Goal: Task Accomplishment & Management: Complete application form

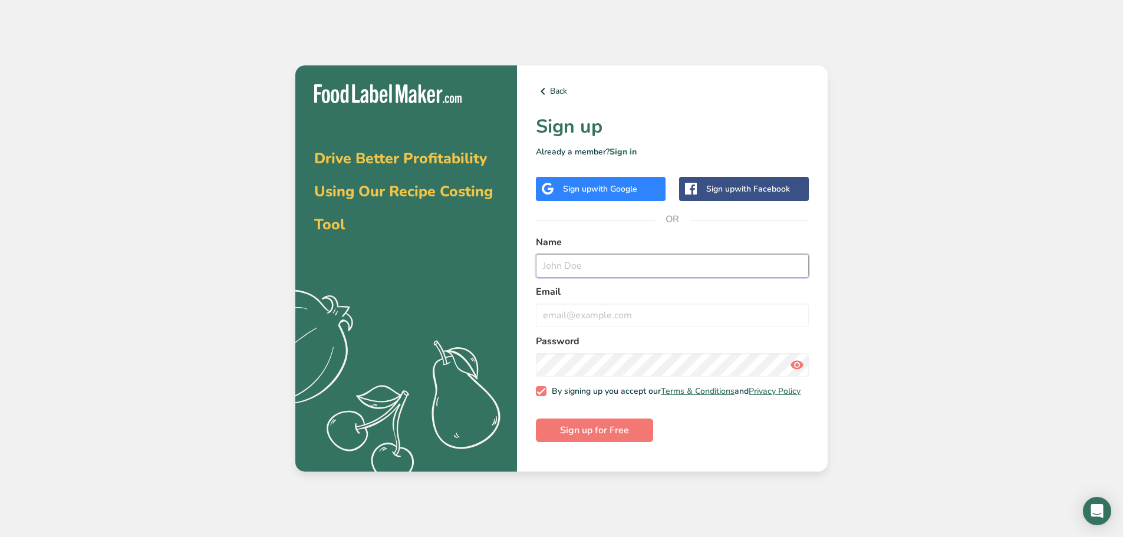
click at [567, 269] on input "text" at bounding box center [672, 266] width 273 height 24
type input "M"
type input "H"
type input "SweetTreats"
type input "[EMAIL_ADDRESS][DOMAIN_NAME]"
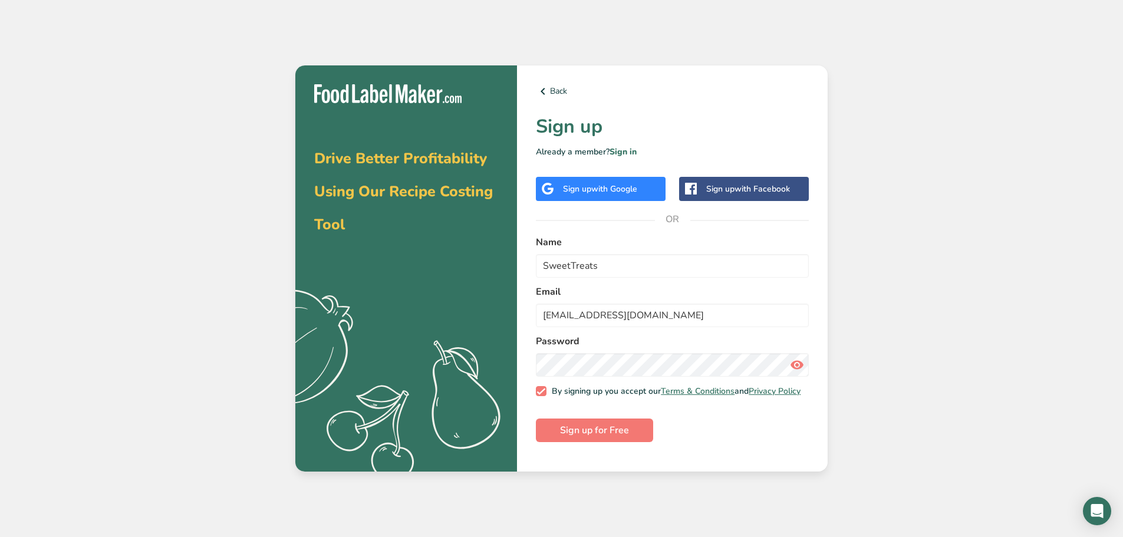
click at [798, 361] on icon at bounding box center [797, 364] width 14 height 21
click at [567, 438] on span "Sign up for Free" at bounding box center [594, 430] width 69 height 14
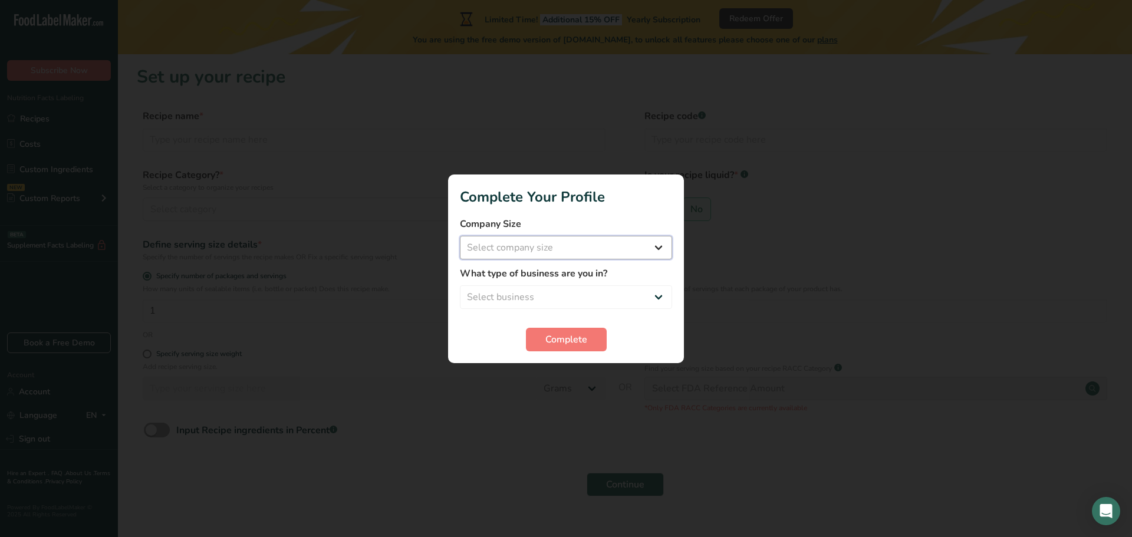
click at [531, 246] on select "Select company size Fewer than 10 Employees 10 to 50 Employees 51 to 500 Employ…" at bounding box center [566, 248] width 212 height 24
select select "1"
click at [460, 236] on select "Select company size Fewer than 10 Employees 10 to 50 Employees 51 to 500 Employ…" at bounding box center [566, 248] width 212 height 24
click at [514, 301] on select "Select business Packaged Food Manufacturer Restaurant & Cafe Bakery Meal Plans …" at bounding box center [566, 297] width 212 height 24
select select "4"
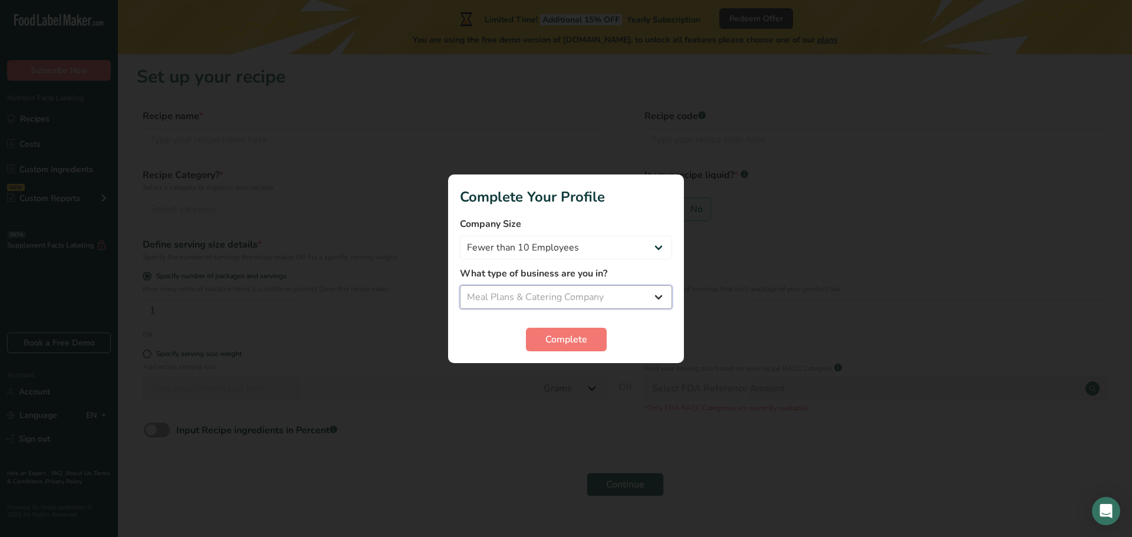
click at [460, 285] on select "Select business Packaged Food Manufacturer Restaurant & Cafe Bakery Meal Plans …" at bounding box center [566, 297] width 212 height 24
click at [544, 338] on button "Complete" at bounding box center [566, 340] width 81 height 24
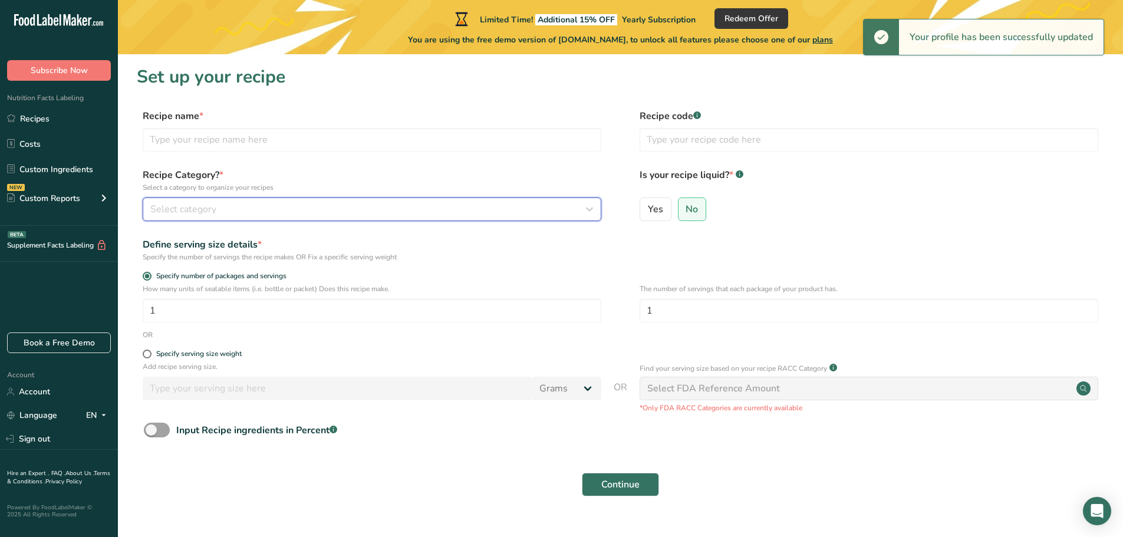
click at [179, 209] on span "Select category" at bounding box center [183, 209] width 66 height 14
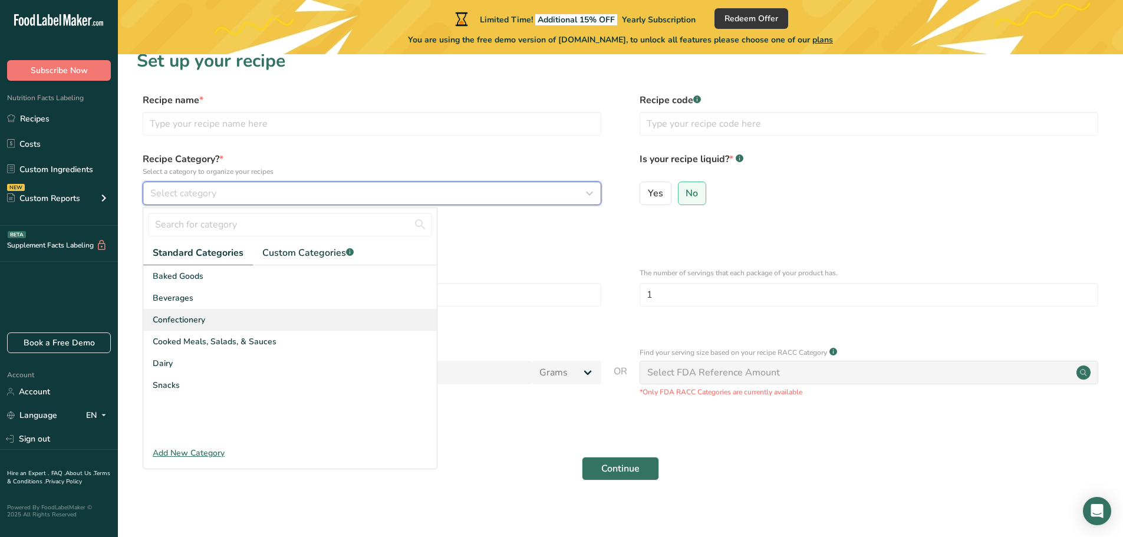
scroll to position [23, 0]
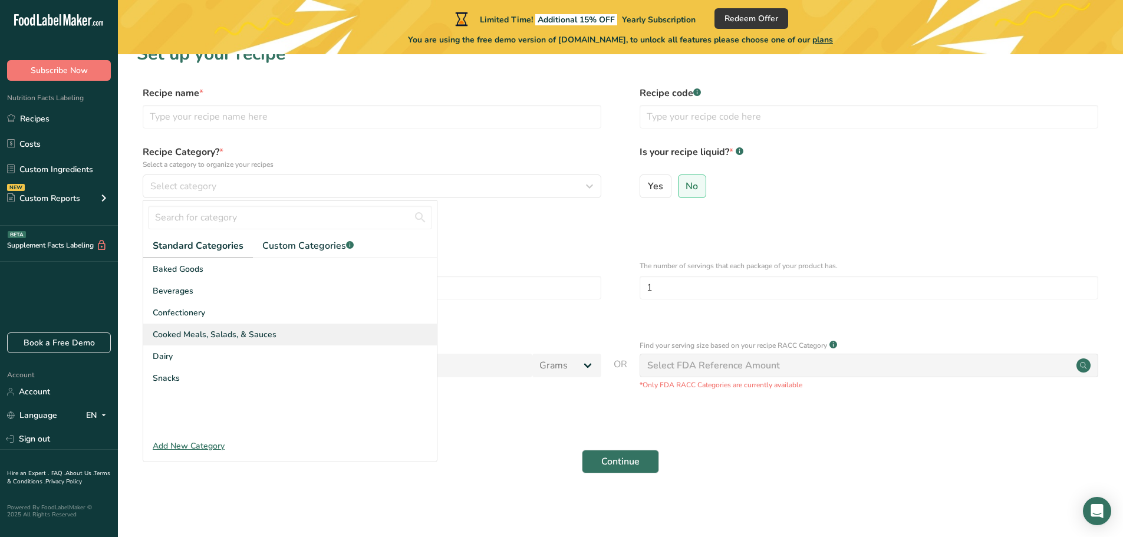
click at [171, 340] on span "Cooked Meals, Salads, & Sauces" at bounding box center [215, 334] width 124 height 12
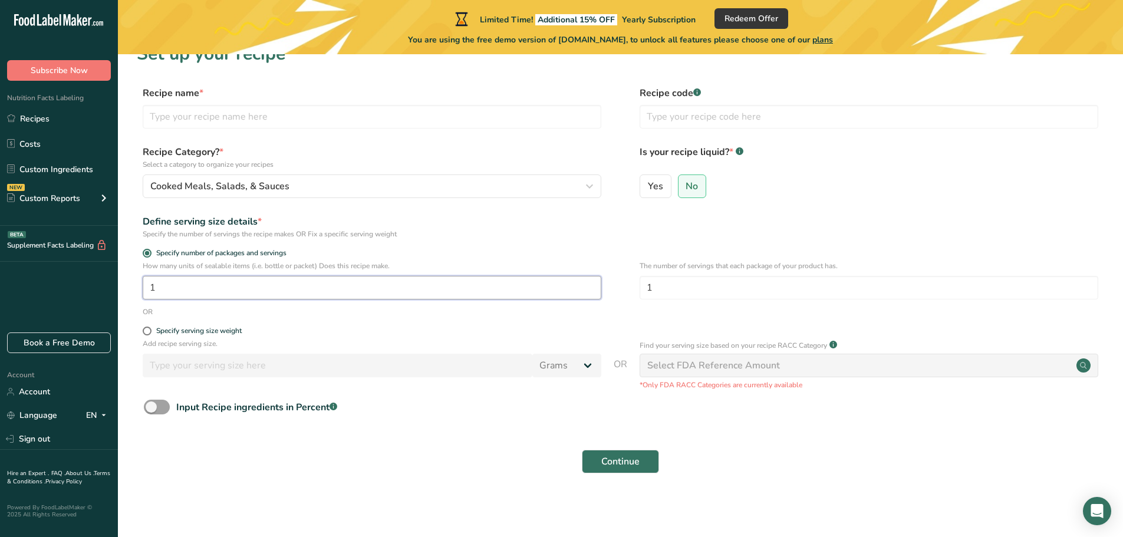
click at [202, 288] on input "1" at bounding box center [372, 288] width 459 height 24
click at [664, 289] on input "1" at bounding box center [869, 288] width 459 height 24
drag, startPoint x: 189, startPoint y: 281, endPoint x: 75, endPoint y: 257, distance: 116.4
click at [88, 259] on div ".a-20{fill:#fff;} Subscribe Now Nutrition Facts Labeling Recipes Costs Custom I…" at bounding box center [561, 257] width 1123 height 560
type input "1"
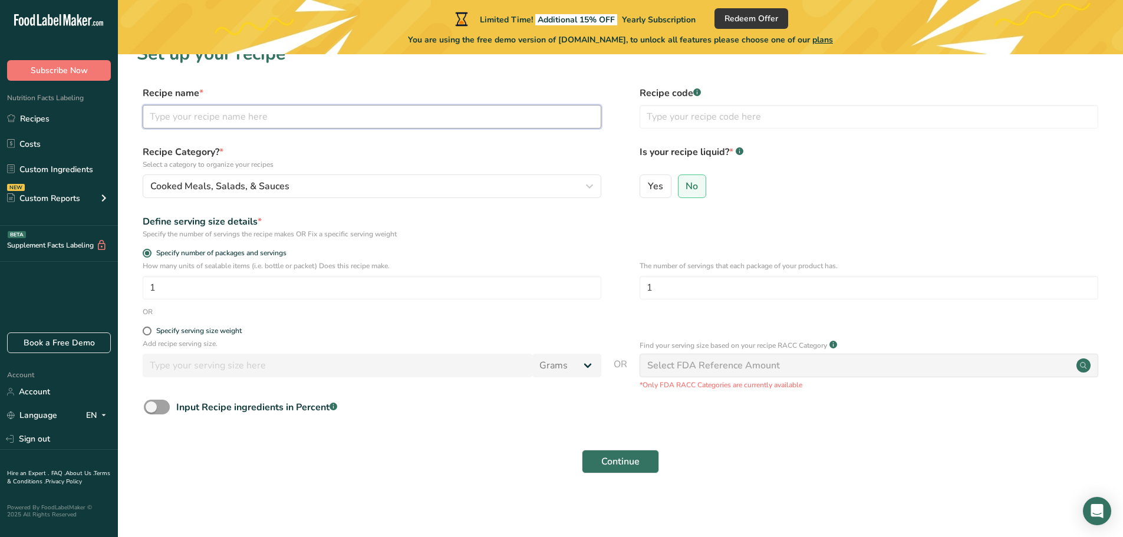
click at [345, 117] on input "text" at bounding box center [372, 117] width 459 height 24
type input "H"
type input "Homemade Pizza"
click at [600, 465] on button "Continue" at bounding box center [620, 462] width 77 height 24
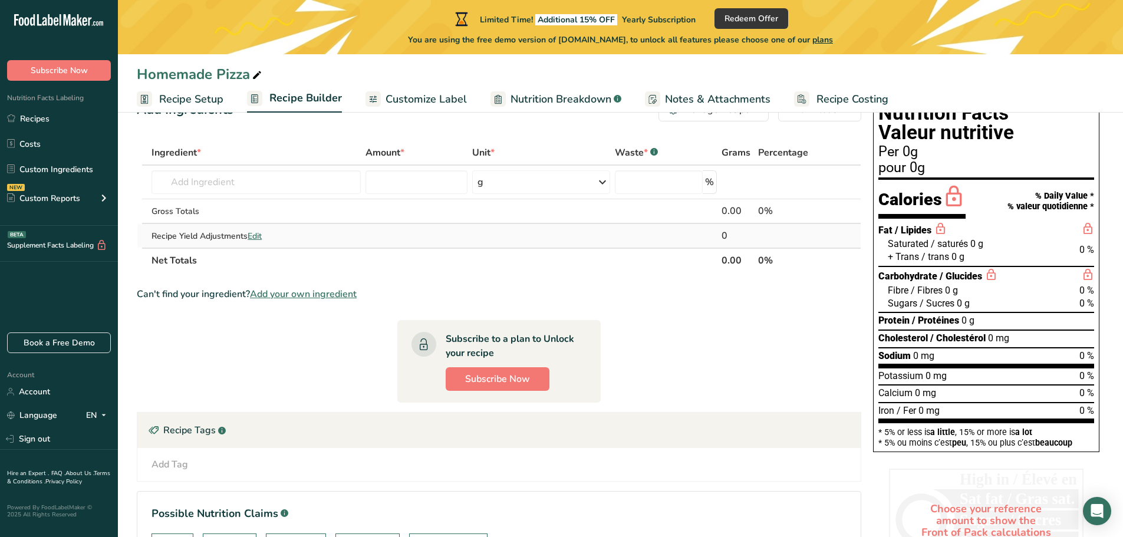
scroll to position [59, 0]
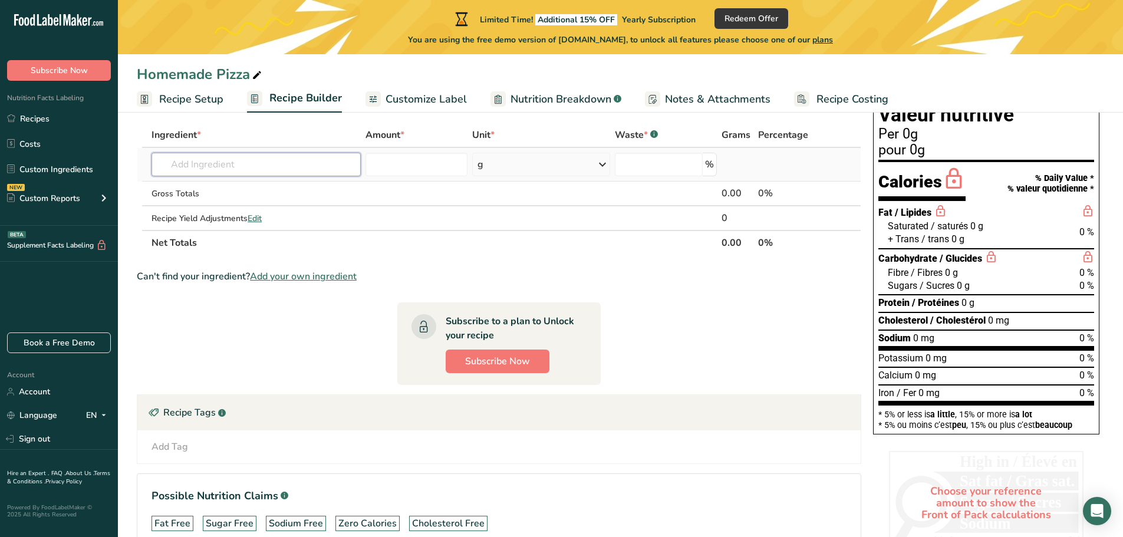
click at [168, 162] on input "text" at bounding box center [256, 165] width 209 height 24
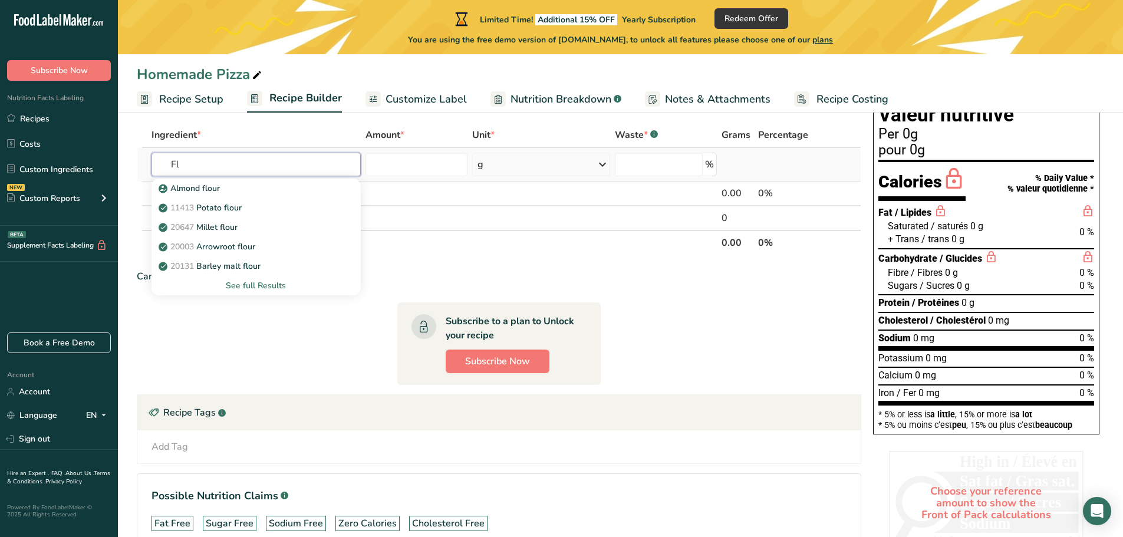
type input "F"
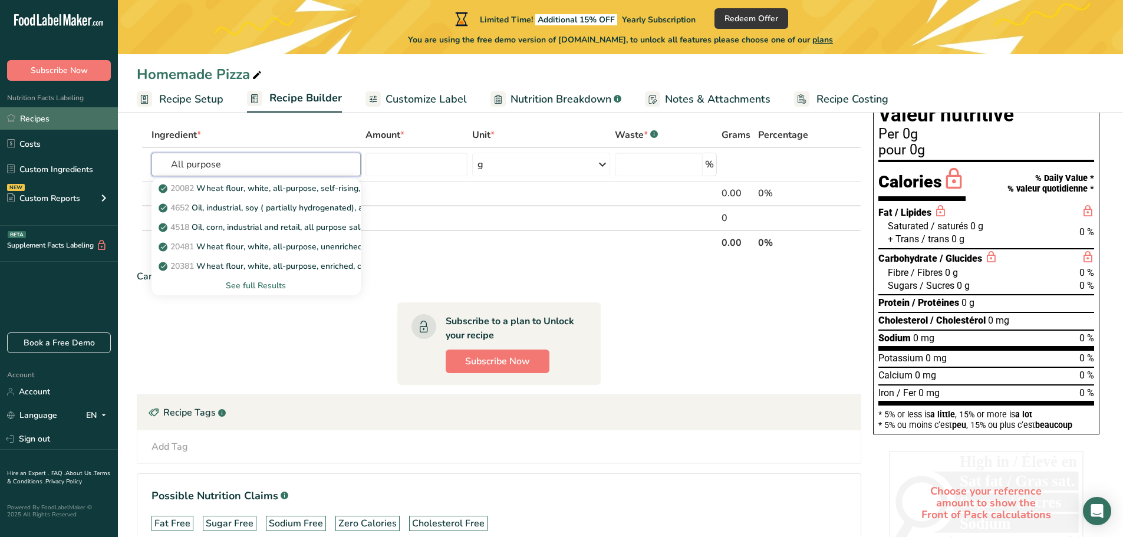
drag, startPoint x: 226, startPoint y: 165, endPoint x: 0, endPoint y: 121, distance: 229.9
click at [0, 122] on div ".a-20{fill:#fff;} Subscribe Now Nutrition Facts Labeling Recipes Costs Custom I…" at bounding box center [561, 274] width 1123 height 666
type input "All purpose"
click at [275, 190] on p "20082 Wheat flour, white, all-purpose, self-rising, enriched" at bounding box center [278, 188] width 234 height 12
type input "Wheat flour, white, all-purpose, self-rising, enriched"
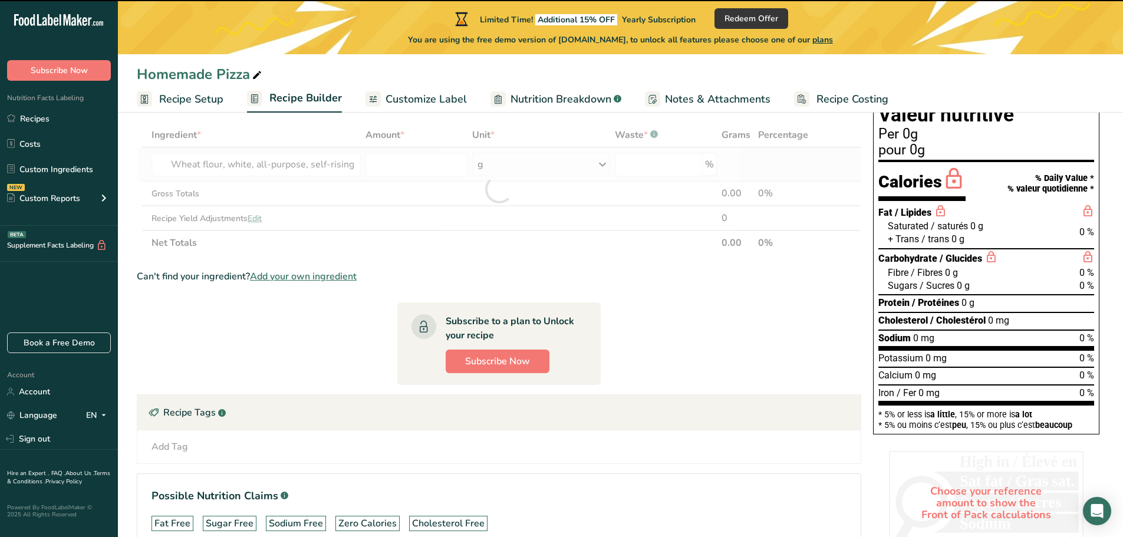
type input "0"
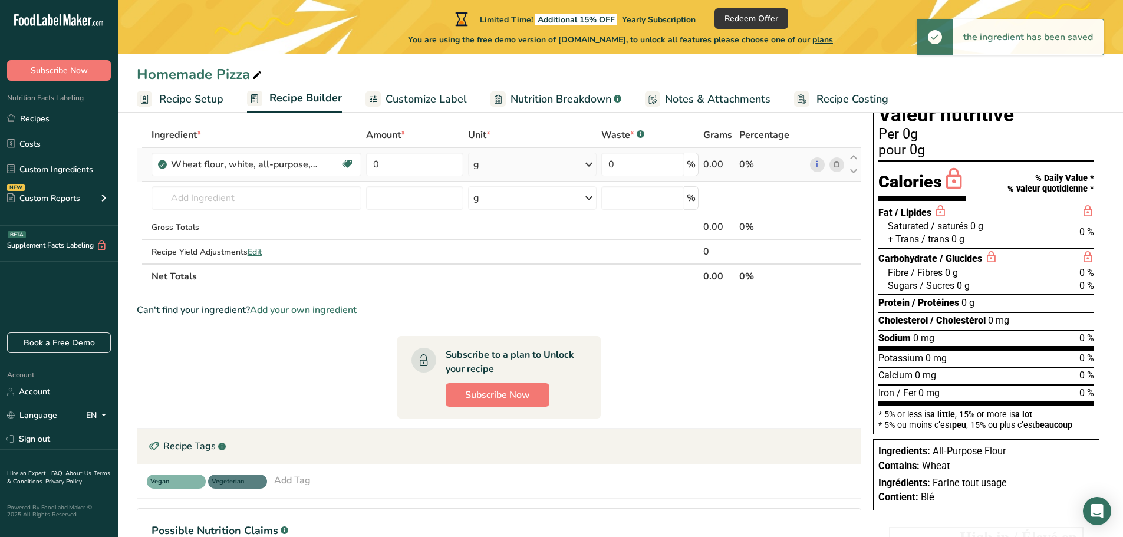
click at [491, 170] on div "g" at bounding box center [532, 165] width 129 height 24
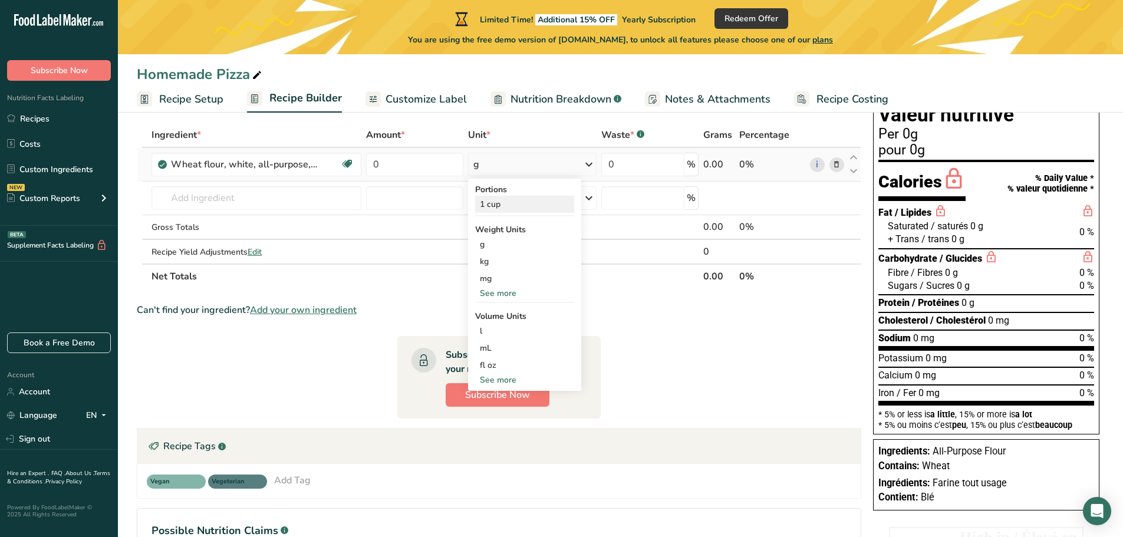
click at [505, 203] on div "1 cup" at bounding box center [524, 204] width 99 height 17
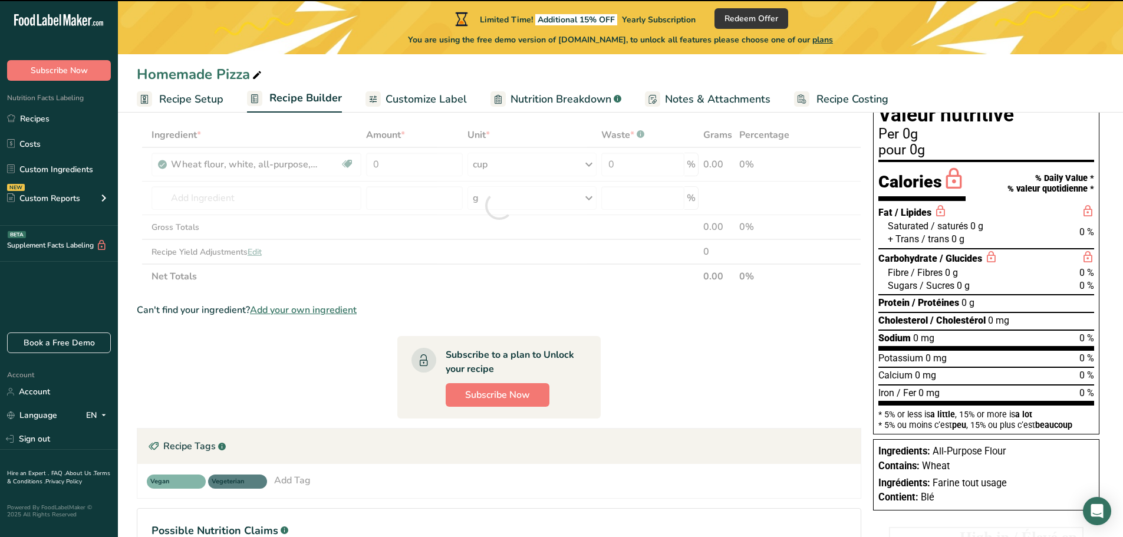
drag, startPoint x: 395, startPoint y: 164, endPoint x: 307, endPoint y: 149, distance: 89.7
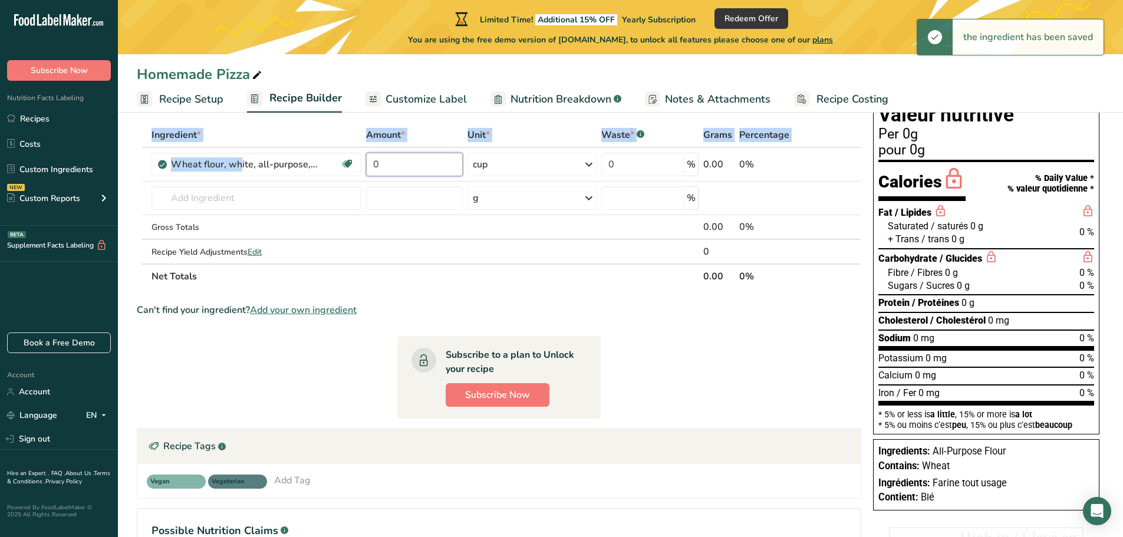
click at [385, 153] on input "0" at bounding box center [414, 165] width 97 height 24
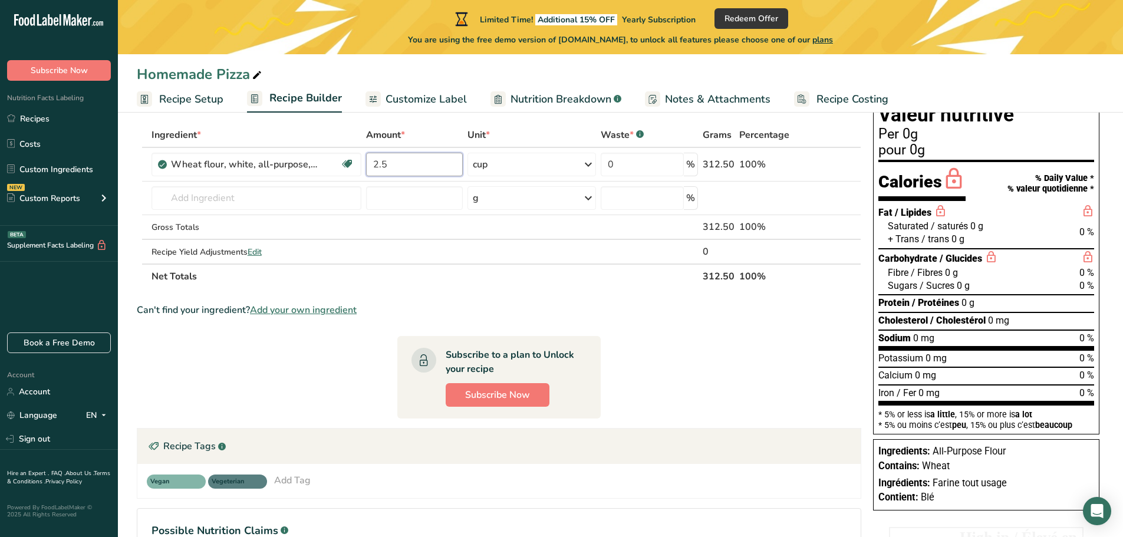
type input "2.5"
click at [167, 202] on input "text" at bounding box center [257, 198] width 210 height 24
